Goal: Information Seeking & Learning: Learn about a topic

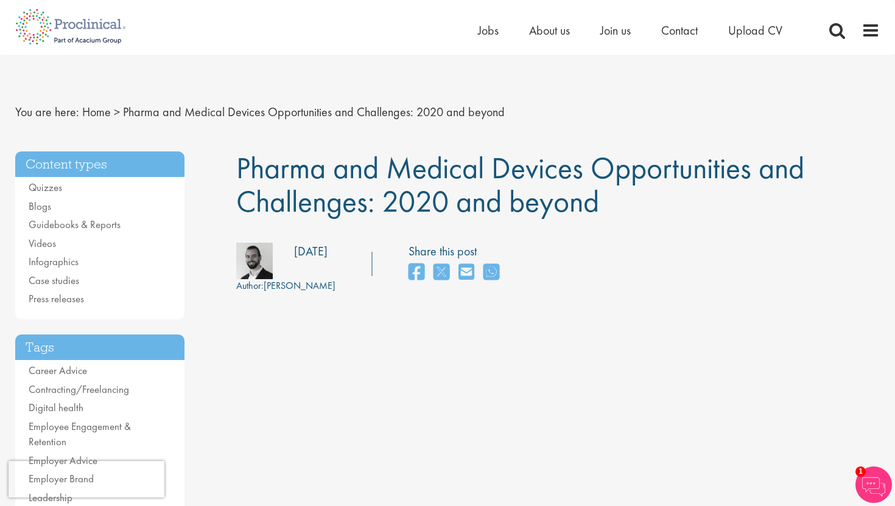
click at [267, 175] on span "Pharma and Medical Devices Opportunities and Challenges: 2020 and beyond" at bounding box center [520, 184] width 568 height 72
drag, startPoint x: 235, startPoint y: 169, endPoint x: 610, endPoint y: 206, distance: 376.8
copy span "Pharma and Medical Devices Opportunities and Challenges: 2020 and beyond"
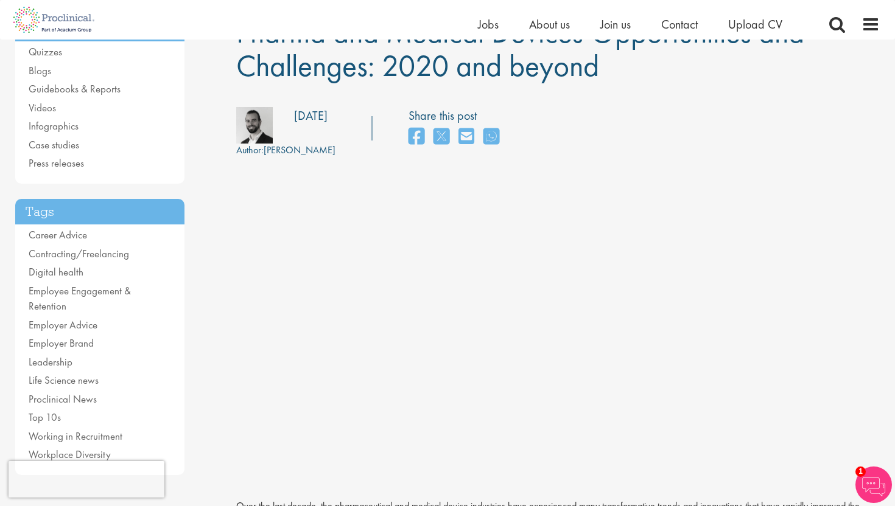
scroll to position [57, 0]
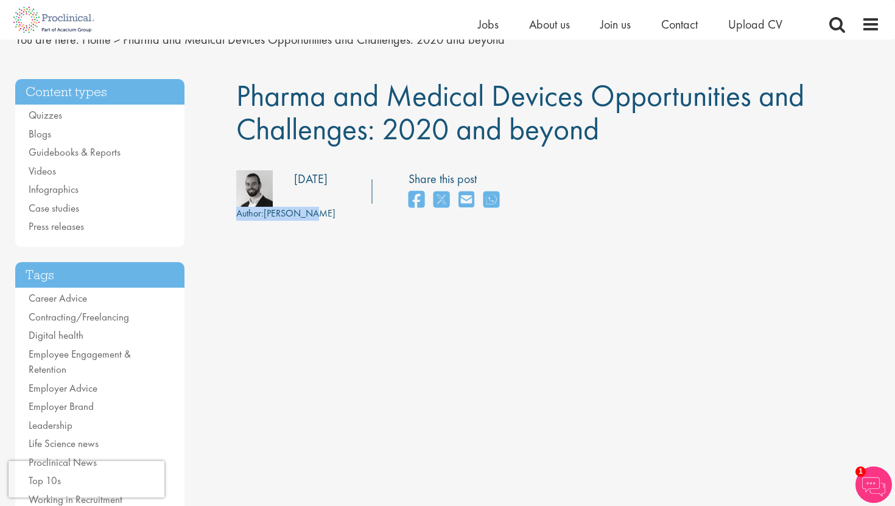
drag, startPoint x: 237, startPoint y: 214, endPoint x: 311, endPoint y: 220, distance: 74.5
copy div "Author: [PERSON_NAME] Posting date: [DATE] Share this post"
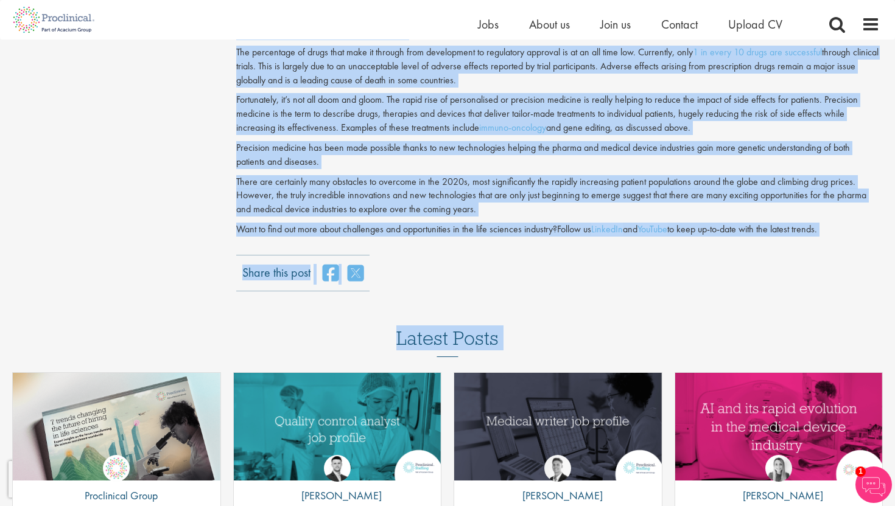
scroll to position [1775, 0]
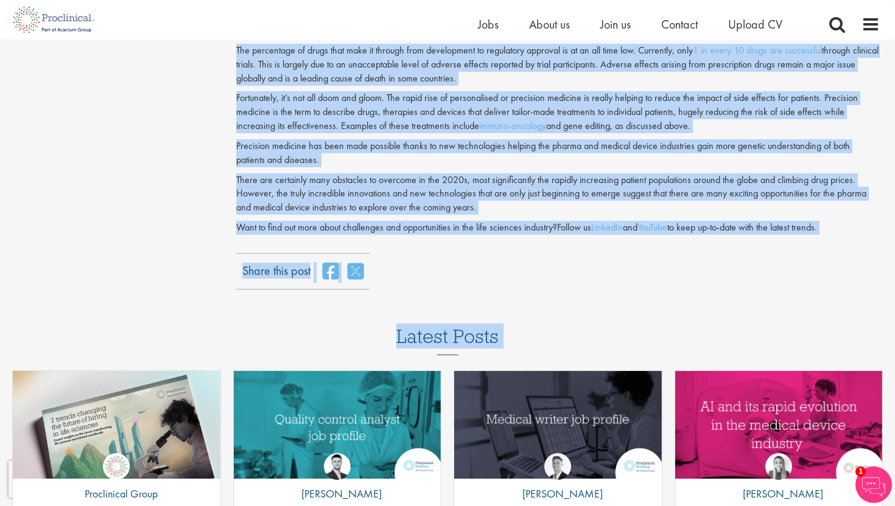
drag, startPoint x: 234, startPoint y: 283, endPoint x: 543, endPoint y: 245, distance: 312.1
copy div "Lore ips dolo sitame, con adipiscingelit sed doeiusm tempor incididunt utla etd…"
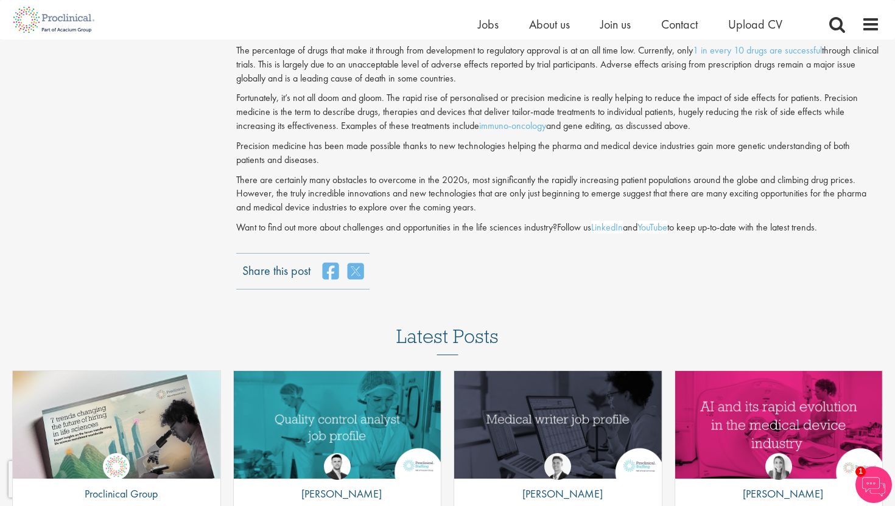
click at [453, 282] on div "Share this post" at bounding box center [558, 271] width 644 height 37
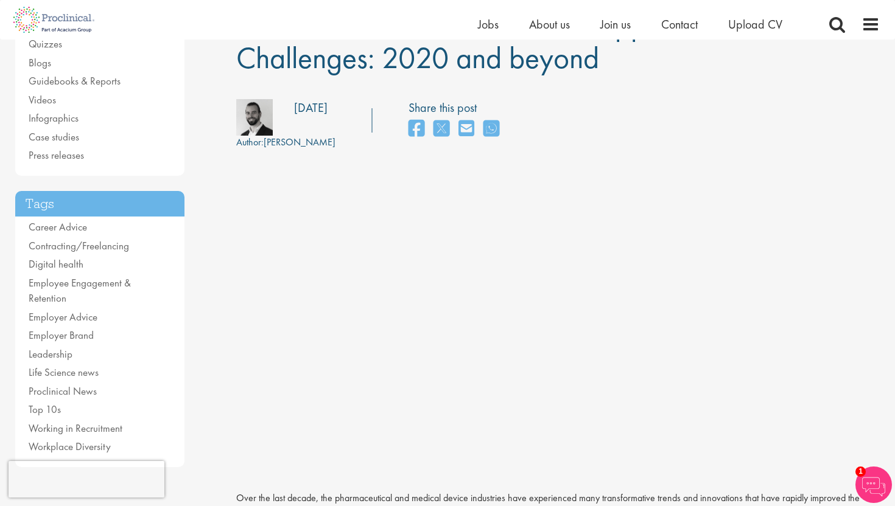
scroll to position [127, 0]
click at [643, 136] on div "Author: [PERSON_NAME] Posting date: [DATE] Share this post" at bounding box center [558, 125] width 662 height 51
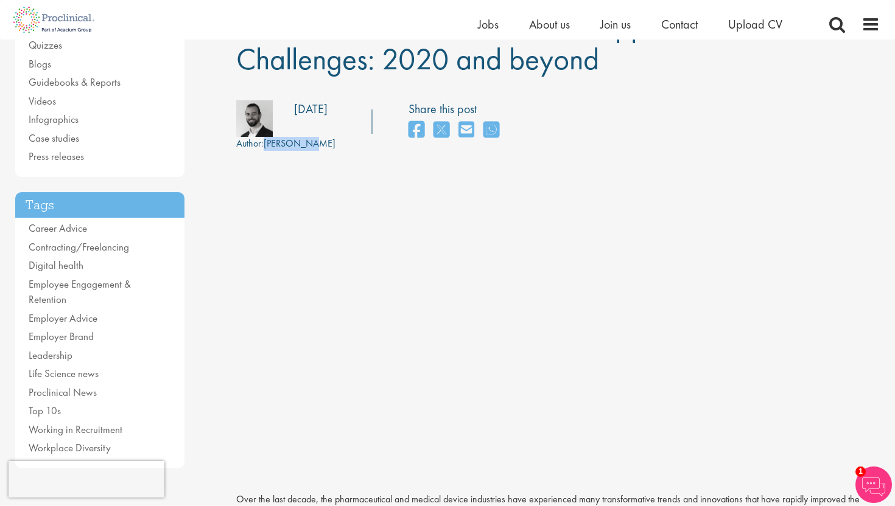
drag, startPoint x: 267, startPoint y: 144, endPoint x: 320, endPoint y: 144, distance: 53.0
click at [320, 144] on div "Author: [PERSON_NAME] Posting date: [DATE] Share this post" at bounding box center [558, 125] width 662 height 51
copy div "[PERSON_NAME]"
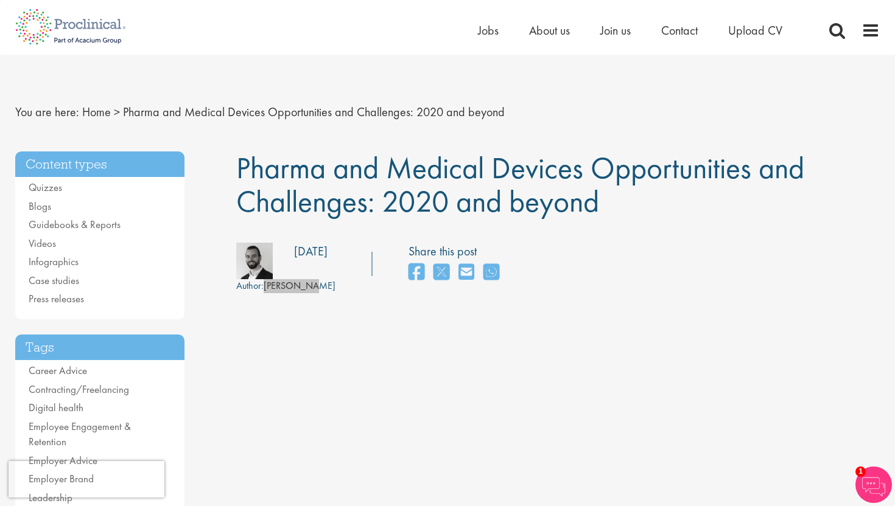
click at [0, 0] on div "Home Jobs About us Join us Contact Upload CV" at bounding box center [447, 23] width 895 height 46
